Goal: Task Accomplishment & Management: Use online tool/utility

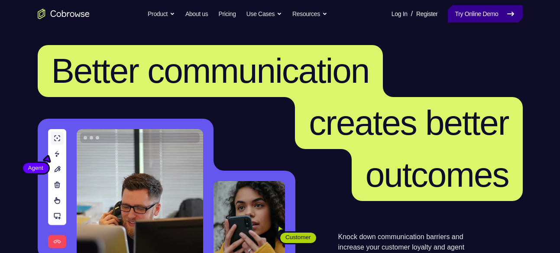
click at [476, 18] on link "Try Online Demo" at bounding box center [485, 13] width 74 height 17
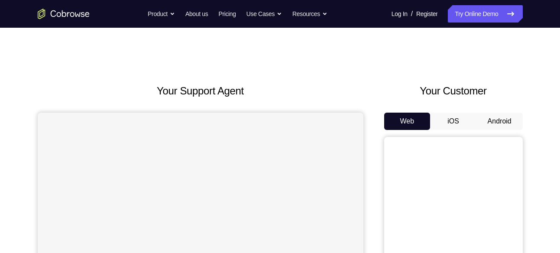
click at [503, 120] on button "Android" at bounding box center [499, 121] width 46 height 17
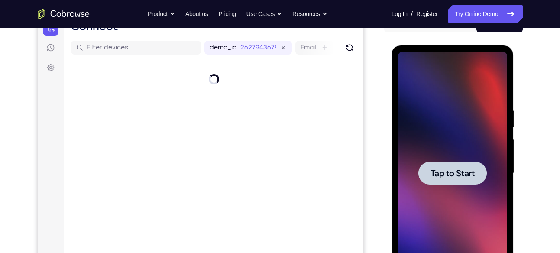
click at [454, 176] on span "Tap to Start" at bounding box center [452, 173] width 44 height 9
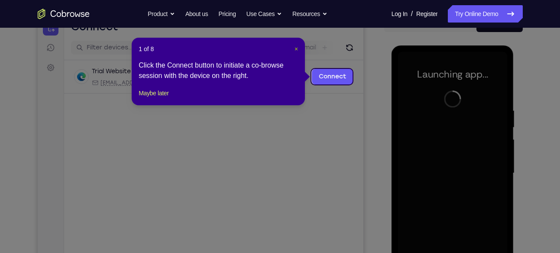
click at [295, 49] on span "×" at bounding box center [295, 48] width 3 height 7
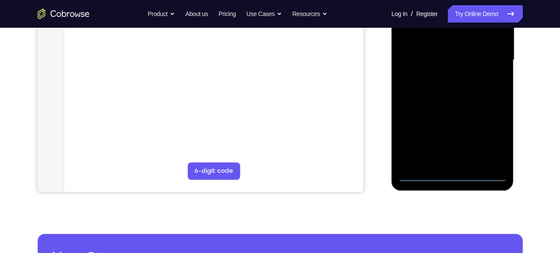
scroll to position [211, 0]
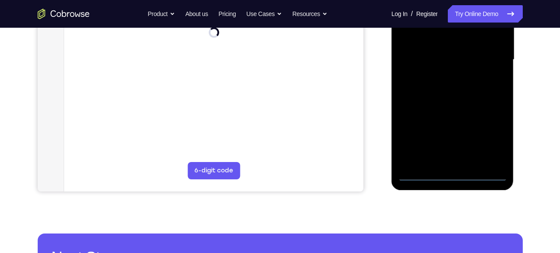
click at [453, 173] on div at bounding box center [452, 60] width 109 height 242
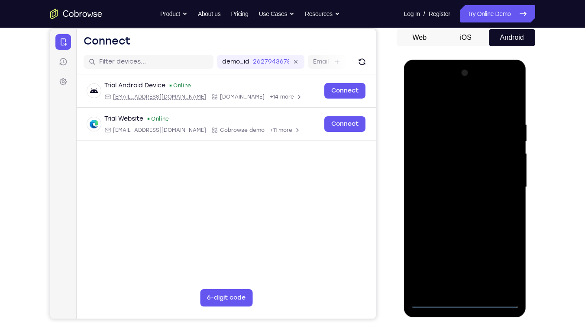
scroll to position [84, 0]
click at [501, 252] on div at bounding box center [464, 187] width 109 height 242
click at [459, 101] on div at bounding box center [464, 187] width 109 height 242
click at [500, 181] on div at bounding box center [464, 187] width 109 height 242
click at [457, 204] on div at bounding box center [464, 187] width 109 height 242
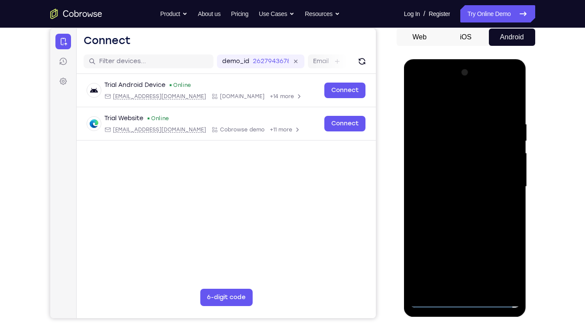
click at [461, 175] on div at bounding box center [464, 187] width 109 height 242
click at [464, 170] on div at bounding box center [464, 187] width 109 height 242
click at [459, 193] on div at bounding box center [464, 187] width 109 height 242
click at [468, 217] on div at bounding box center [464, 187] width 109 height 242
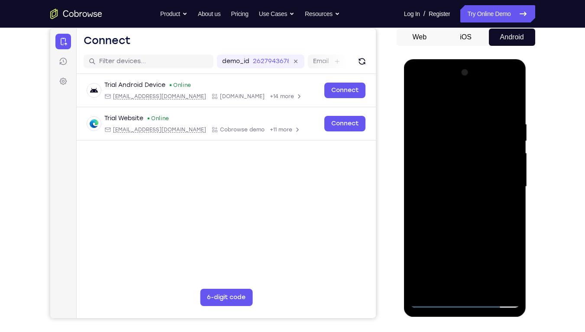
click at [454, 122] on div at bounding box center [464, 187] width 109 height 242
click at [470, 225] on div at bounding box center [464, 187] width 109 height 242
click at [450, 121] on div at bounding box center [464, 187] width 109 height 242
drag, startPoint x: 478, startPoint y: 219, endPoint x: 525, endPoint y: 226, distance: 46.8
click at [525, 226] on div at bounding box center [465, 188] width 122 height 258
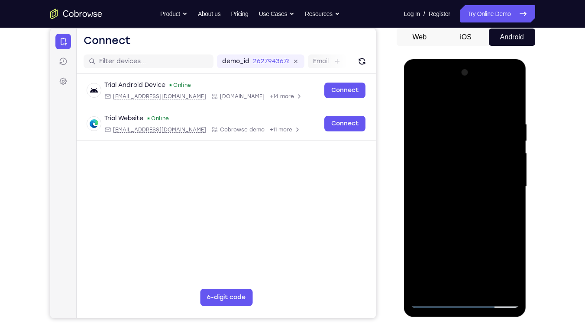
click at [469, 184] on div at bounding box center [464, 187] width 109 height 242
click at [467, 174] on div at bounding box center [464, 187] width 109 height 242
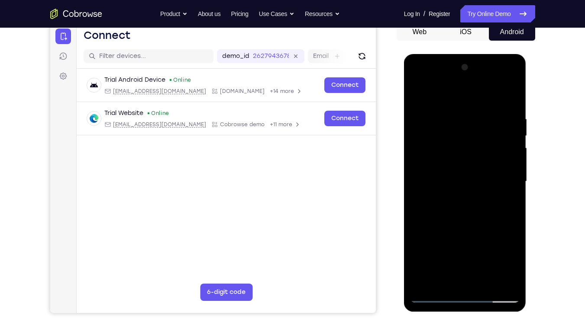
scroll to position [88, 0]
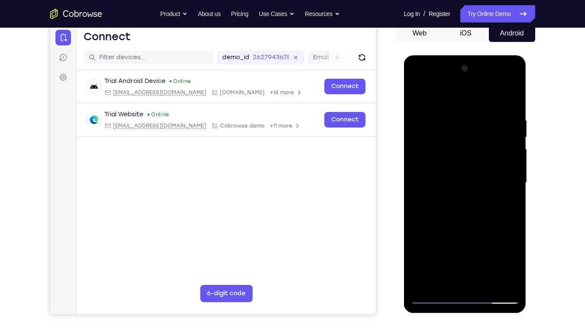
drag, startPoint x: 460, startPoint y: 222, endPoint x: 460, endPoint y: 181, distance: 40.7
click at [460, 181] on div at bounding box center [464, 183] width 109 height 242
click at [418, 97] on div at bounding box center [464, 183] width 109 height 242
click at [510, 100] on div at bounding box center [464, 183] width 109 height 242
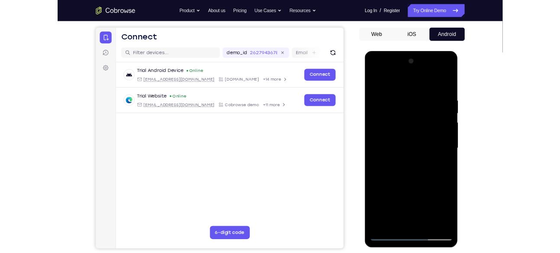
scroll to position [76, 0]
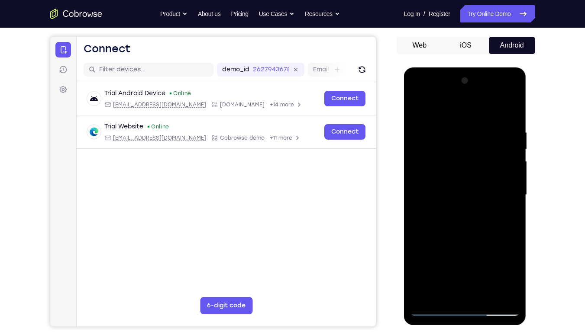
drag, startPoint x: 492, startPoint y: 172, endPoint x: 490, endPoint y: 190, distance: 18.3
click at [490, 190] on div at bounding box center [464, 195] width 109 height 242
click at [509, 119] on div at bounding box center [464, 195] width 109 height 242
click at [510, 113] on div at bounding box center [464, 195] width 109 height 242
click at [511, 105] on div at bounding box center [464, 195] width 109 height 242
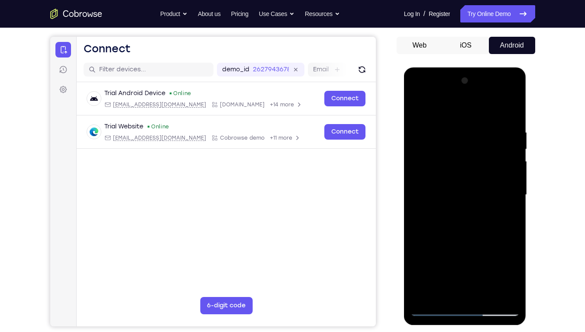
drag, startPoint x: 460, startPoint y: 186, endPoint x: 451, endPoint y: 249, distance: 64.4
click at [451, 249] on div at bounding box center [464, 195] width 109 height 242
click at [453, 121] on div at bounding box center [464, 195] width 109 height 242
click at [479, 126] on div at bounding box center [464, 195] width 109 height 242
click at [448, 127] on div at bounding box center [464, 195] width 109 height 242
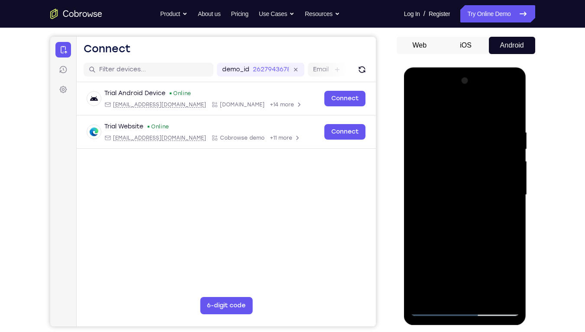
click at [418, 110] on div at bounding box center [464, 195] width 109 height 242
click at [418, 108] on div at bounding box center [464, 195] width 109 height 242
click at [424, 126] on div at bounding box center [464, 195] width 109 height 242
click at [508, 113] on div at bounding box center [464, 195] width 109 height 242
drag, startPoint x: 462, startPoint y: 201, endPoint x: 479, endPoint y: 114, distance: 88.1
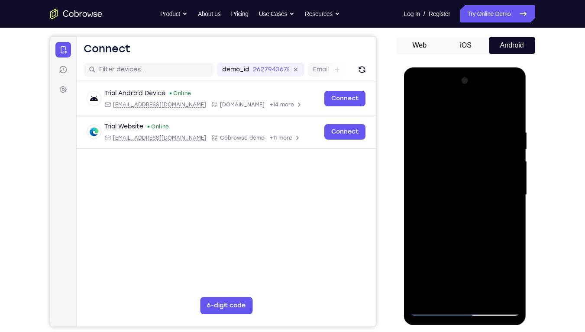
click at [479, 114] on div at bounding box center [464, 195] width 109 height 242
click at [486, 252] on div at bounding box center [464, 195] width 109 height 242
click at [454, 240] on div at bounding box center [464, 195] width 109 height 242
click at [470, 191] on div at bounding box center [464, 195] width 109 height 242
click at [449, 252] on div at bounding box center [464, 195] width 109 height 242
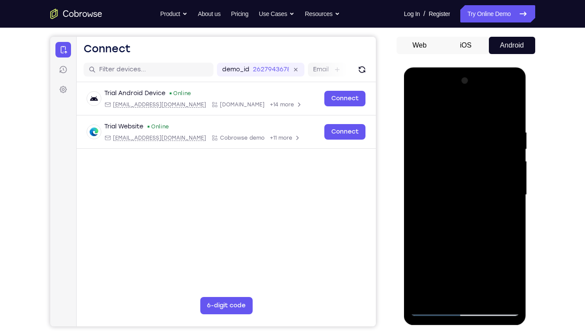
click at [505, 217] on div at bounding box center [464, 195] width 109 height 242
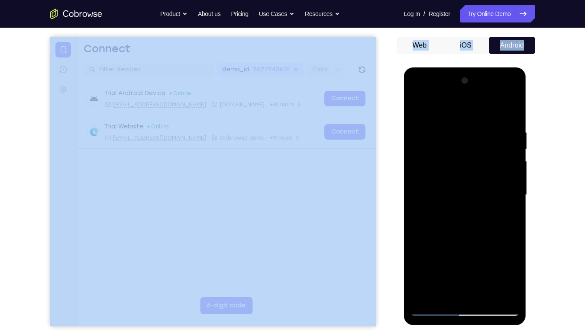
drag, startPoint x: 386, startPoint y: 206, endPoint x: 389, endPoint y: 169, distance: 37.8
click at [389, 169] on div "Your Support Agent Your Customer Web iOS Android" at bounding box center [292, 167] width 485 height 320
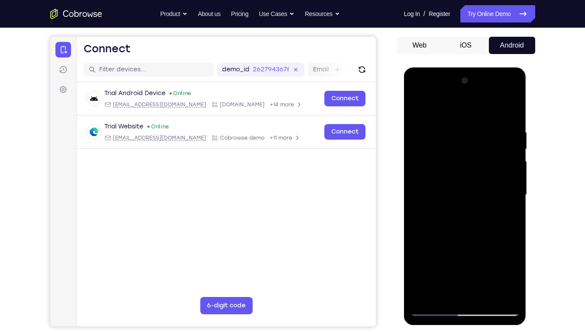
click at [415, 109] on div at bounding box center [464, 195] width 109 height 242
drag, startPoint x: 455, startPoint y: 217, endPoint x: 454, endPoint y: 291, distance: 74.0
click at [454, 252] on div at bounding box center [464, 195] width 109 height 242
click at [418, 105] on div at bounding box center [464, 195] width 109 height 242
drag, startPoint x: 437, startPoint y: 196, endPoint x: 447, endPoint y: 223, distance: 29.0
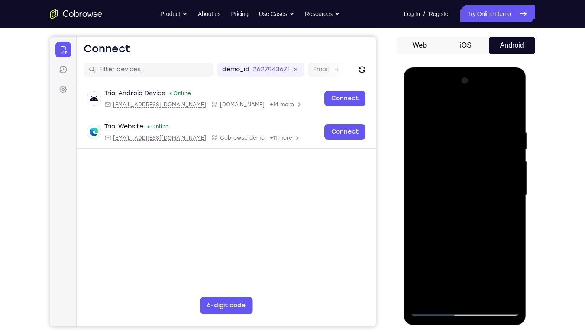
click at [447, 223] on div at bounding box center [464, 195] width 109 height 242
click at [472, 124] on div at bounding box center [464, 195] width 109 height 242
click at [495, 252] on div at bounding box center [464, 195] width 109 height 242
click at [507, 217] on div at bounding box center [464, 195] width 109 height 242
click at [498, 252] on div at bounding box center [464, 195] width 109 height 242
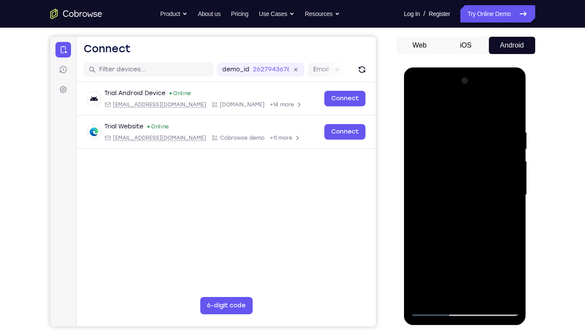
click at [505, 246] on div at bounding box center [464, 195] width 109 height 242
click at [500, 205] on div at bounding box center [464, 195] width 109 height 242
click at [506, 114] on div at bounding box center [464, 195] width 109 height 242
drag, startPoint x: 470, startPoint y: 245, endPoint x: 500, endPoint y: 108, distance: 140.2
click at [500, 108] on div at bounding box center [464, 195] width 109 height 242
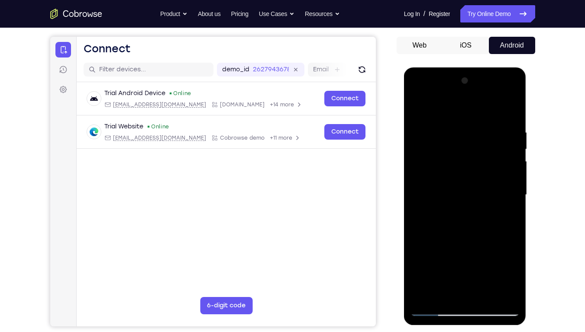
drag, startPoint x: 455, startPoint y: 218, endPoint x: 473, endPoint y: 161, distance: 59.1
click at [473, 161] on div at bounding box center [464, 195] width 109 height 242
drag, startPoint x: 468, startPoint y: 233, endPoint x: 574, endPoint y: 60, distance: 202.6
click at [527, 68] on html "Online web based iOS Simulators and Android Emulators. Run iPhone, iPad, Mobile…" at bounding box center [465, 198] width 123 height 260
drag, startPoint x: 472, startPoint y: 242, endPoint x: 495, endPoint y: 98, distance: 145.5
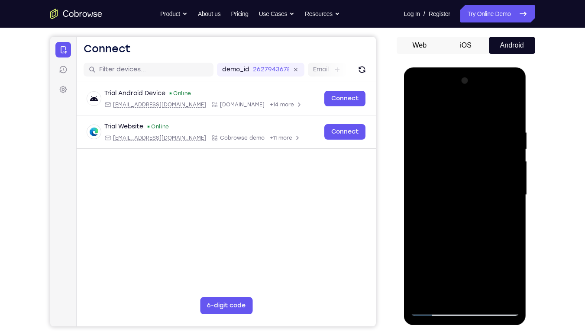
click at [495, 98] on div at bounding box center [464, 195] width 109 height 242
drag, startPoint x: 448, startPoint y: 246, endPoint x: 474, endPoint y: 194, distance: 58.1
click at [474, 194] on div at bounding box center [464, 195] width 109 height 242
drag, startPoint x: 487, startPoint y: 234, endPoint x: 497, endPoint y: 168, distance: 67.0
click at [497, 168] on div at bounding box center [464, 195] width 109 height 242
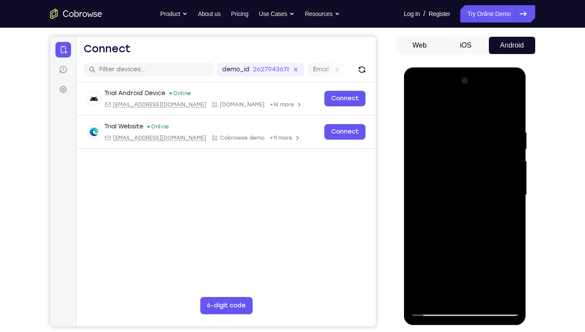
click at [418, 252] on div at bounding box center [464, 195] width 109 height 242
drag, startPoint x: 473, startPoint y: 166, endPoint x: 488, endPoint y: 106, distance: 61.9
click at [488, 106] on div at bounding box center [464, 195] width 109 height 242
drag, startPoint x: 465, startPoint y: 231, endPoint x: 487, endPoint y: 130, distance: 103.7
click at [487, 130] on div at bounding box center [464, 195] width 109 height 242
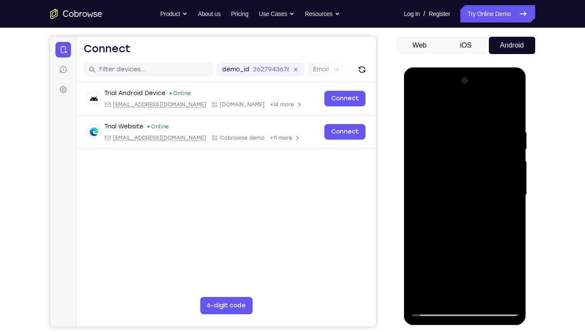
drag, startPoint x: 465, startPoint y: 225, endPoint x: 477, endPoint y: 186, distance: 41.2
click at [477, 186] on div at bounding box center [464, 195] width 109 height 242
click at [419, 252] on div at bounding box center [464, 195] width 109 height 242
click at [511, 176] on div at bounding box center [464, 195] width 109 height 242
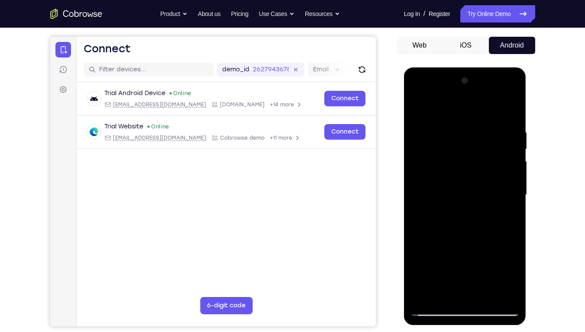
click at [511, 176] on div at bounding box center [464, 195] width 109 height 242
click at [429, 252] on div at bounding box center [464, 195] width 109 height 242
click at [445, 252] on div at bounding box center [464, 195] width 109 height 242
click at [442, 252] on div at bounding box center [464, 195] width 109 height 242
click at [477, 252] on div at bounding box center [464, 195] width 109 height 242
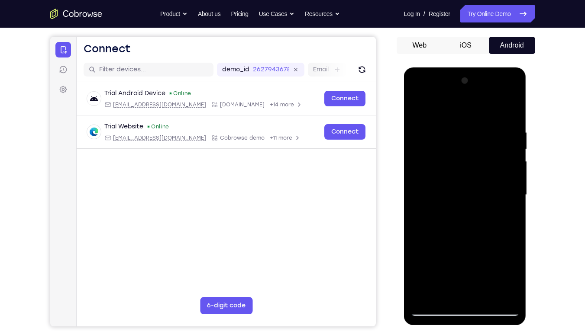
click at [477, 252] on div at bounding box center [464, 195] width 109 height 242
click at [508, 183] on div at bounding box center [464, 195] width 109 height 242
click at [416, 103] on div at bounding box center [464, 195] width 109 height 242
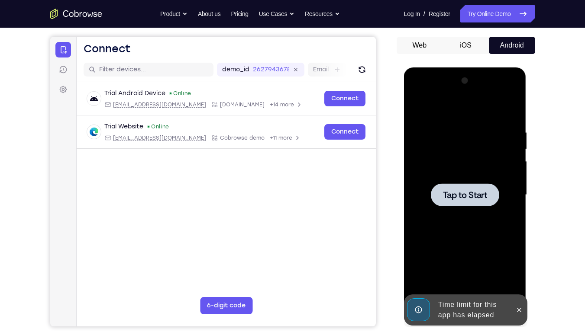
click at [476, 198] on span "Tap to Start" at bounding box center [465, 195] width 44 height 9
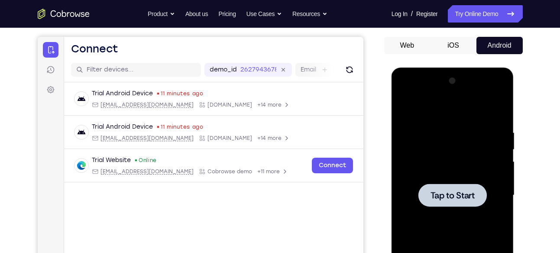
click at [443, 193] on span "Tap to Start" at bounding box center [452, 195] width 44 height 9
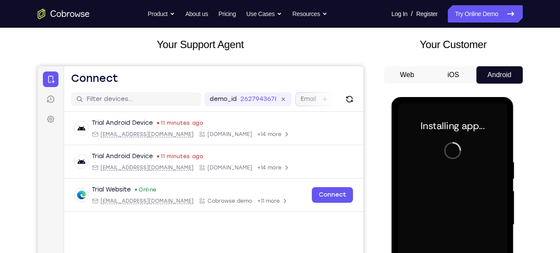
scroll to position [44, 0]
